Goal: Find specific page/section: Find specific page/section

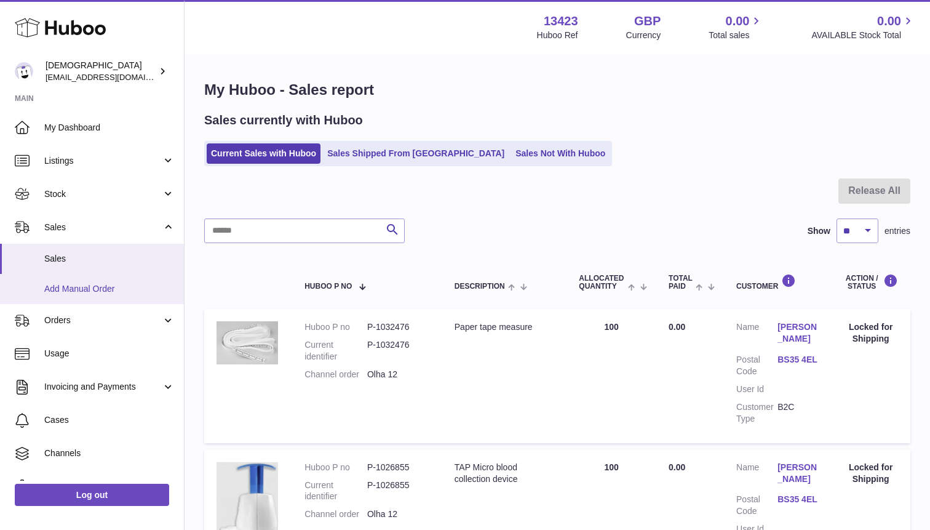
click at [74, 284] on span "Add Manual Order" at bounding box center [109, 289] width 130 height 12
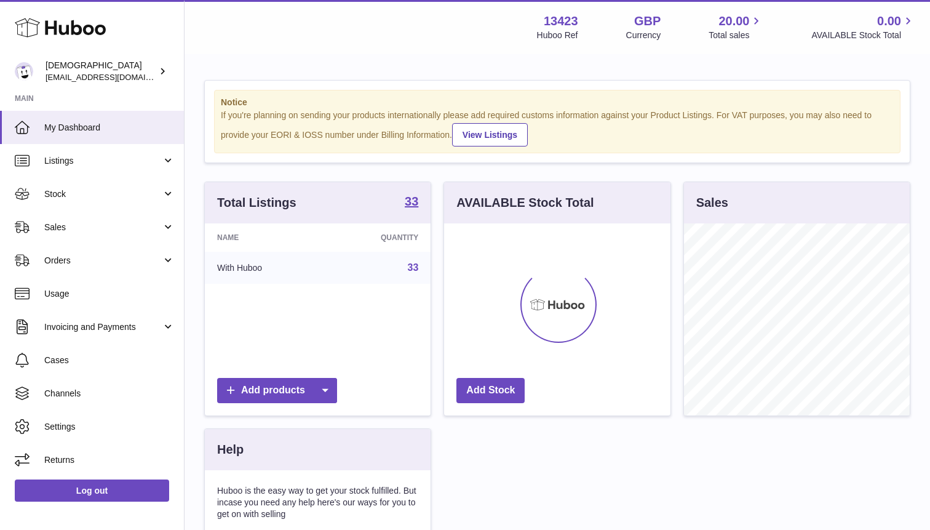
scroll to position [192, 226]
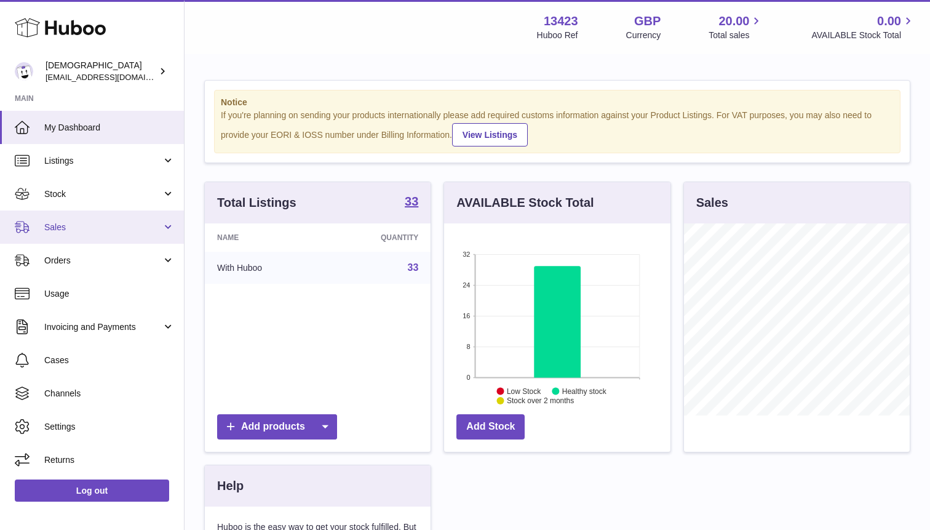
click at [81, 232] on link "Sales" at bounding box center [92, 226] width 184 height 33
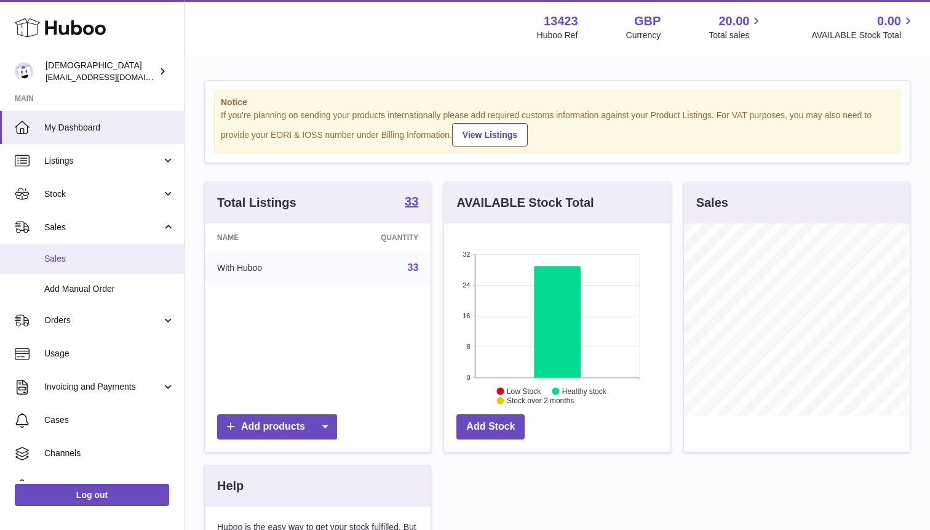
click at [81, 250] on link "Sales" at bounding box center [92, 259] width 184 height 30
